Goal: Task Accomplishment & Management: Complete application form

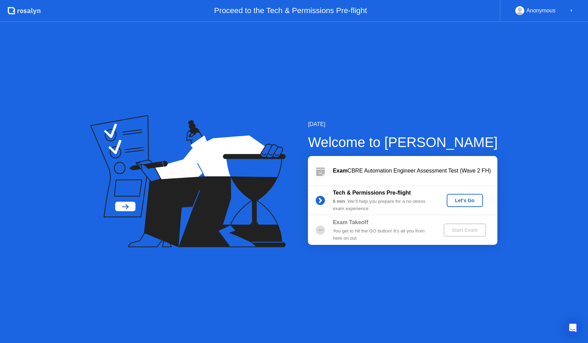
click at [452, 199] on div "Let's Go" at bounding box center [464, 201] width 31 height 6
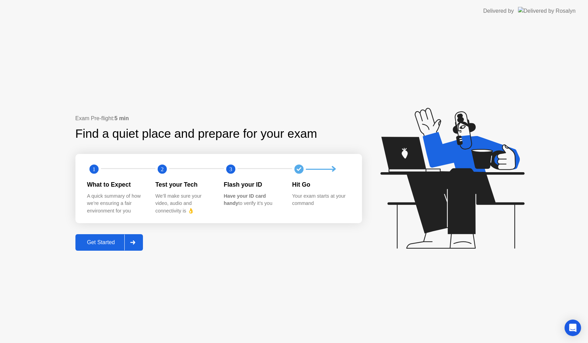
click at [91, 239] on div "Get Started" at bounding box center [100, 242] width 47 height 6
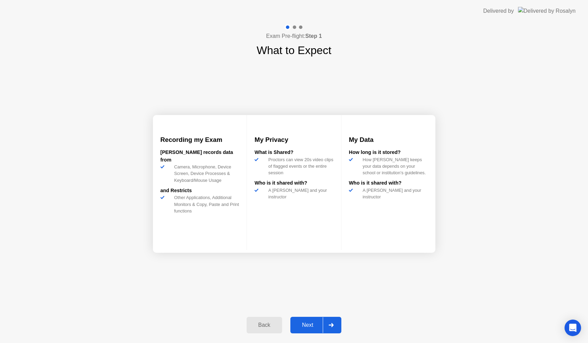
click at [312, 320] on button "Next" at bounding box center [315, 325] width 51 height 17
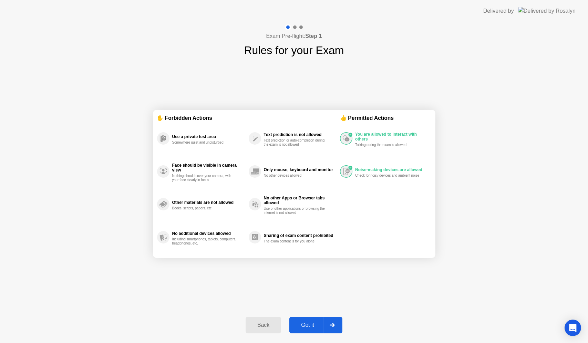
click at [262, 322] on div "Back" at bounding box center [262, 325] width 31 height 6
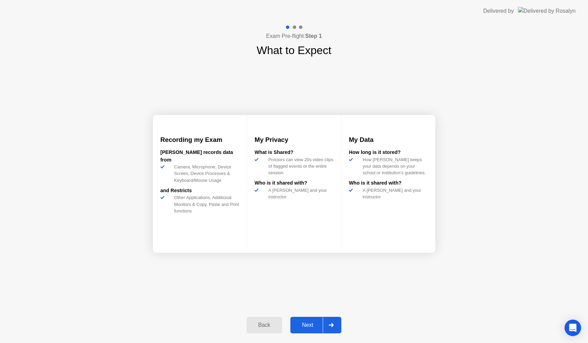
click at [321, 320] on button "Next" at bounding box center [315, 325] width 51 height 17
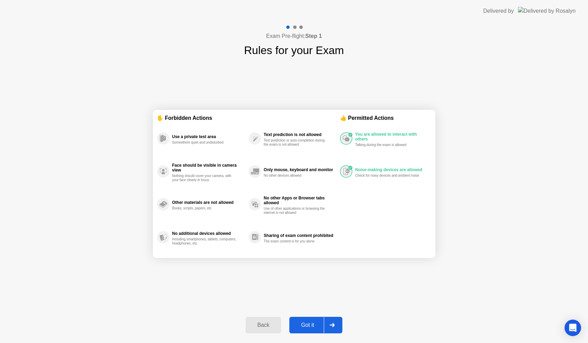
click at [304, 330] on button "Got it" at bounding box center [315, 325] width 53 height 17
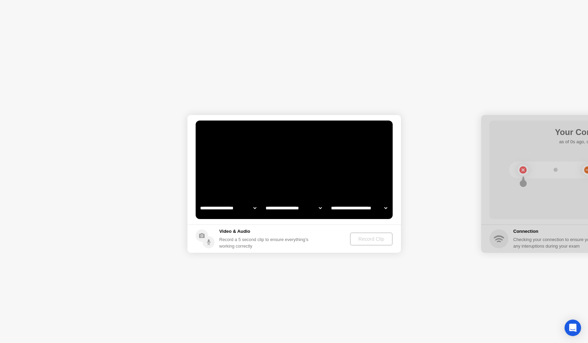
select select "**********"
select select "*******"
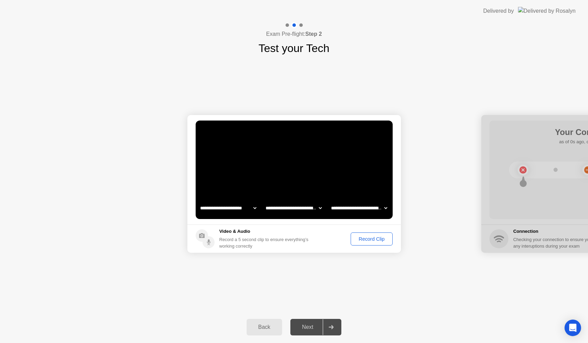
click at [365, 237] on div "Record Clip" at bounding box center [371, 239] width 37 height 6
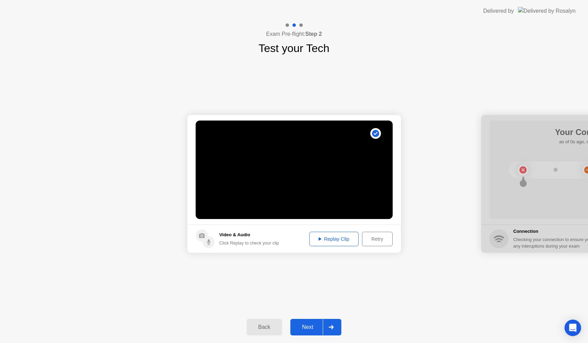
click at [319, 320] on button "Next" at bounding box center [315, 327] width 51 height 17
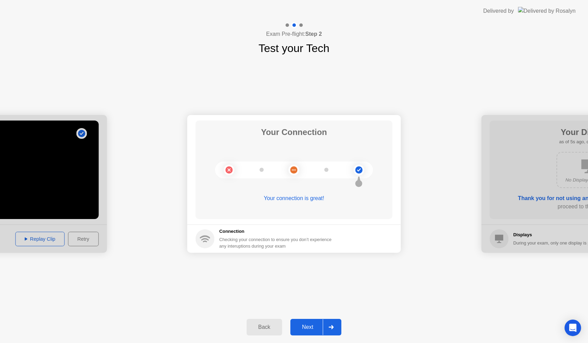
click at [316, 326] on div "Next" at bounding box center [307, 327] width 31 height 6
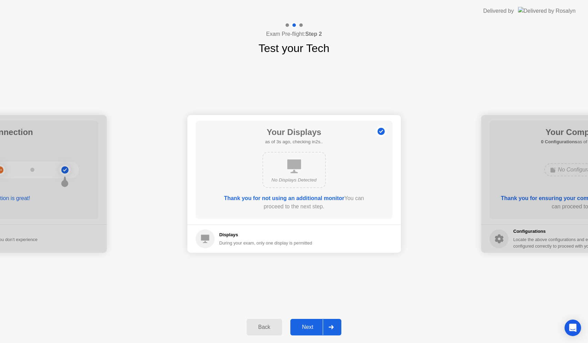
click at [314, 320] on button "Next" at bounding box center [315, 327] width 51 height 17
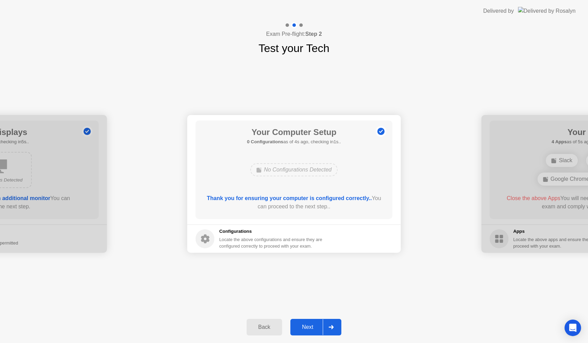
click at [316, 324] on div "Next" at bounding box center [307, 327] width 31 height 6
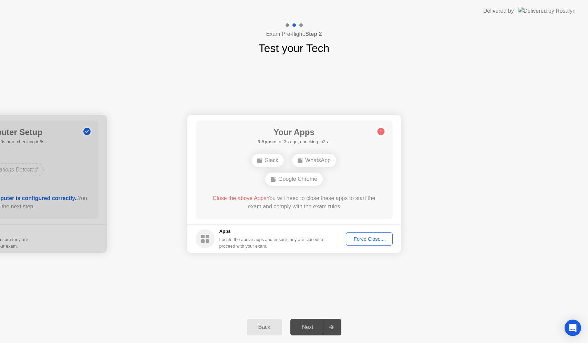
click at [376, 241] on div "Force Close..." at bounding box center [369, 239] width 42 height 6
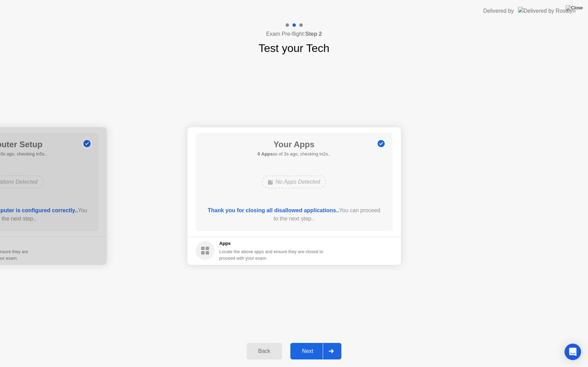
click at [305, 343] on button "Next" at bounding box center [315, 351] width 51 height 17
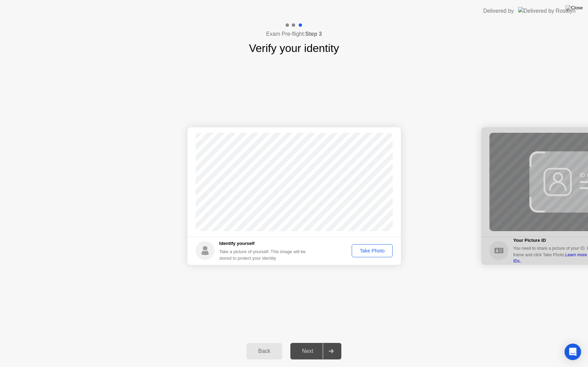
click at [382, 256] on button "Take Photo" at bounding box center [371, 250] width 41 height 13
click at [316, 343] on div "Next" at bounding box center [307, 351] width 31 height 6
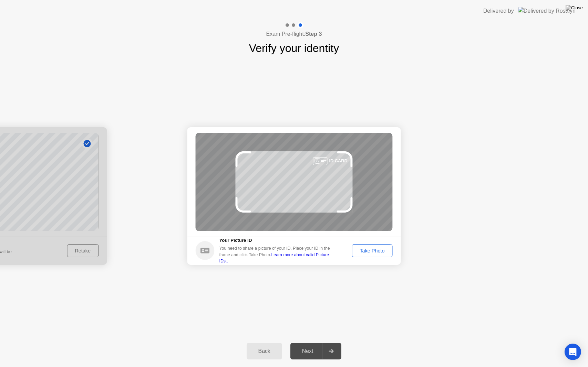
click at [359, 248] on div "Take Photo" at bounding box center [372, 251] width 36 height 6
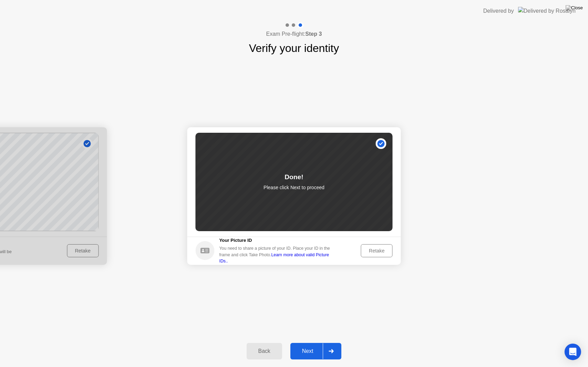
click at [322, 343] on div "Next" at bounding box center [307, 351] width 31 height 6
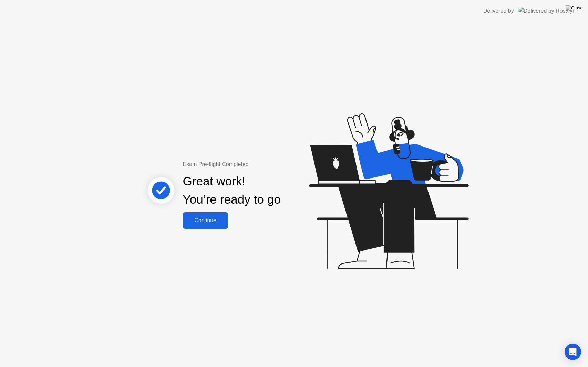
click at [226, 223] on div "Continue" at bounding box center [205, 221] width 41 height 6
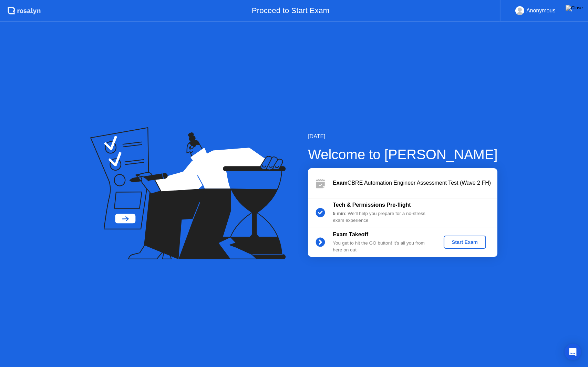
click at [450, 245] on div "Start Exam" at bounding box center [464, 243] width 37 height 6
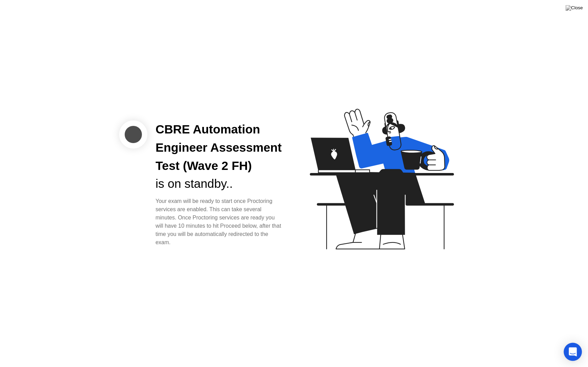
click at [570, 343] on div "Open Intercom Messenger" at bounding box center [572, 352] width 18 height 18
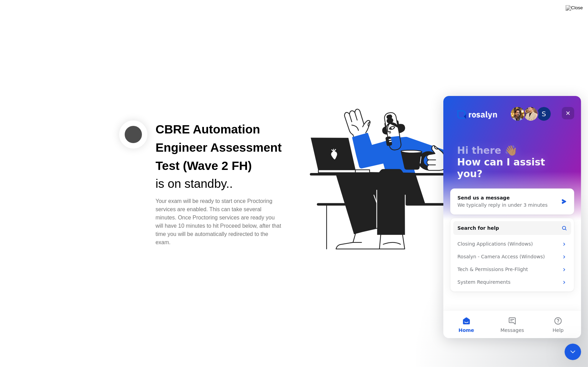
click at [563, 108] on div "Close" at bounding box center [567, 113] width 12 height 12
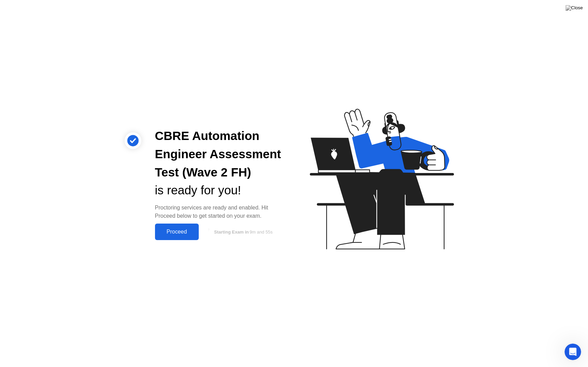
click at [181, 230] on div "Proceed" at bounding box center [177, 232] width 40 height 6
